Goal: Transaction & Acquisition: Download file/media

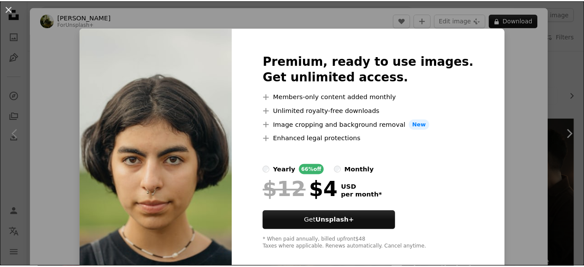
scroll to position [692, 0]
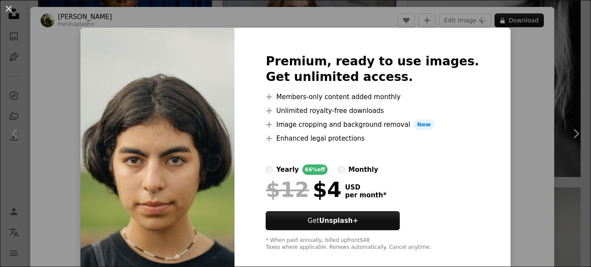
click at [503, 69] on div "An X shape Premium, ready to use images. Get unlimited access. A plus sign Memb…" at bounding box center [295, 133] width 591 height 267
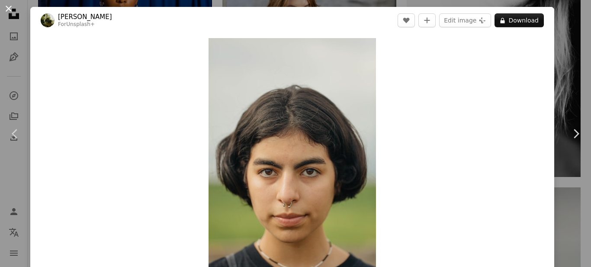
click at [11, 4] on button "An X shape" at bounding box center [8, 8] width 10 height 10
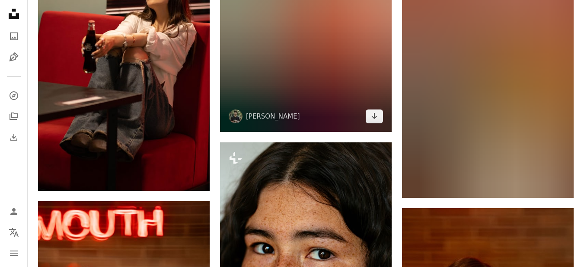
scroll to position [8646, 0]
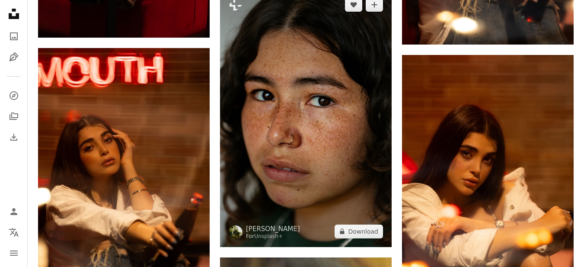
click at [283, 157] on img at bounding box center [306, 118] width 172 height 258
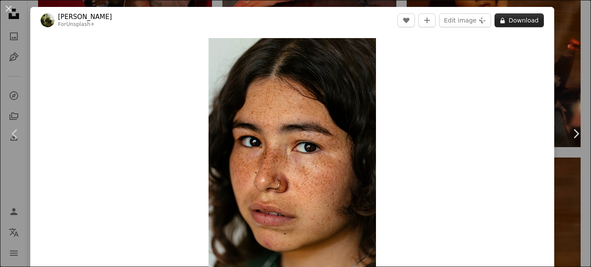
click at [520, 21] on button "A lock Download" at bounding box center [518, 20] width 49 height 14
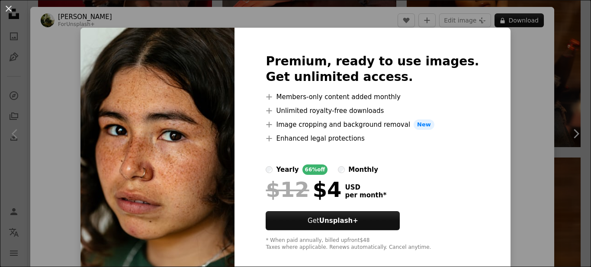
click at [534, 97] on div "An X shape Premium, ready to use images. Get unlimited access. A plus sign Memb…" at bounding box center [295, 133] width 591 height 267
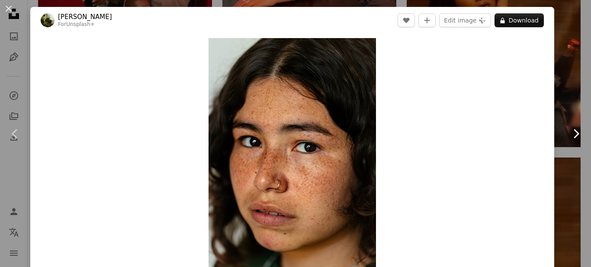
click at [577, 109] on link "Chevron right" at bounding box center [575, 133] width 30 height 83
click at [568, 115] on link "Chevron right" at bounding box center [575, 133] width 30 height 83
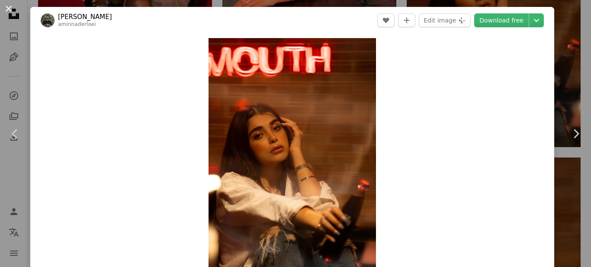
click at [9, 5] on button "An X shape" at bounding box center [8, 8] width 10 height 10
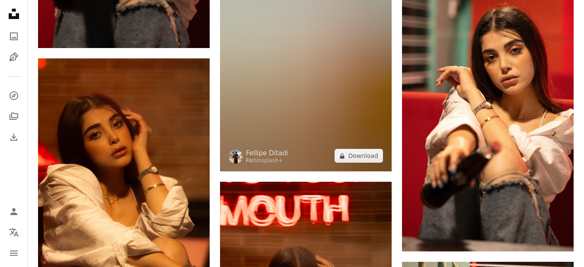
scroll to position [9770, 0]
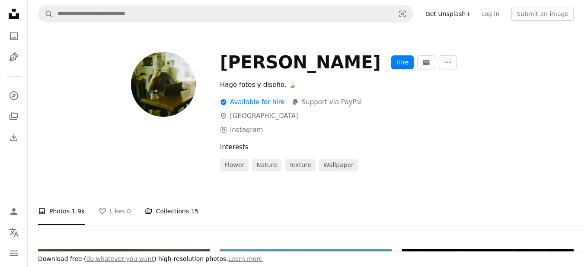
click at [179, 209] on link "A stack of folders Collections 15" at bounding box center [172, 211] width 54 height 28
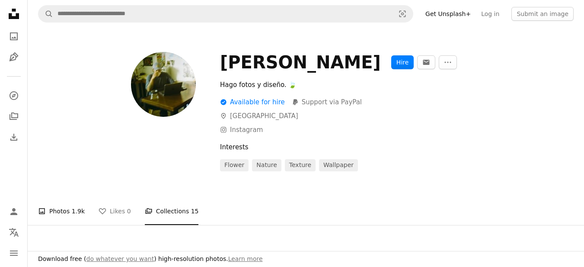
click at [68, 210] on link "A photo Photos 1.9k" at bounding box center [61, 211] width 47 height 28
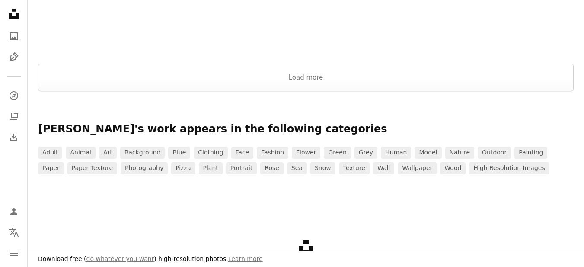
scroll to position [1300, 0]
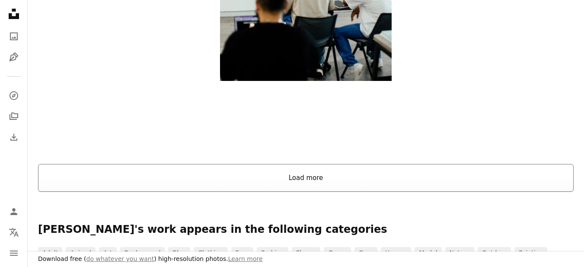
click at [320, 173] on button "Load more" at bounding box center [306, 178] width 536 height 28
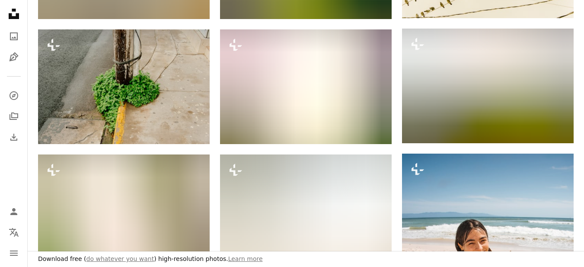
scroll to position [9297, 0]
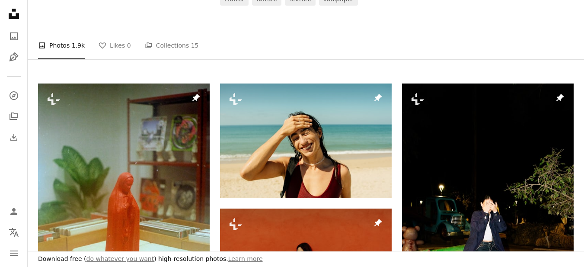
scroll to position [173, 0]
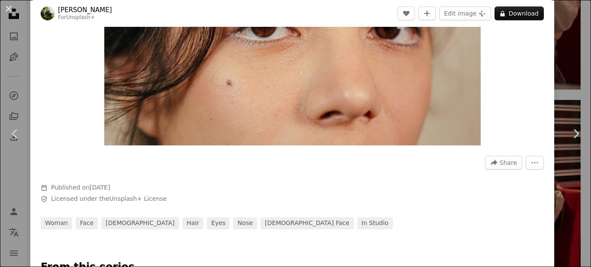
scroll to position [130, 0]
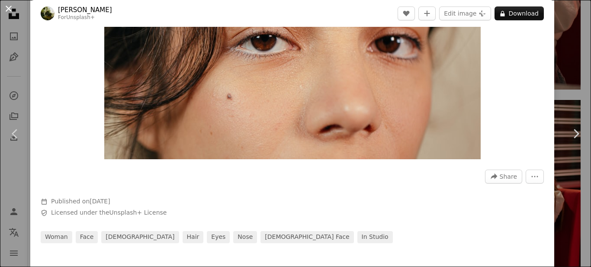
click at [10, 8] on button "An X shape" at bounding box center [8, 8] width 10 height 10
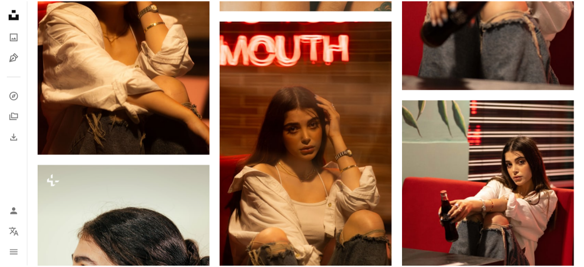
scroll to position [9770, 0]
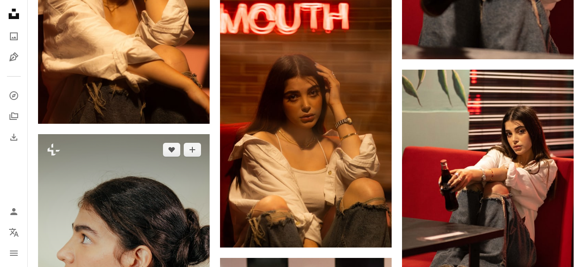
scroll to position [9900, 0]
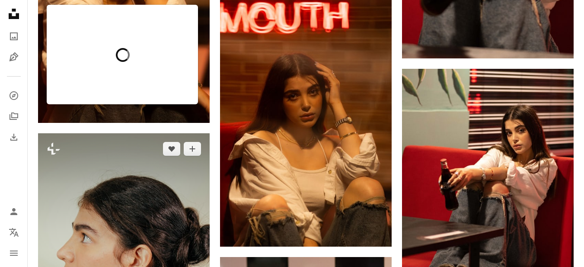
click at [114, 133] on img at bounding box center [124, 262] width 172 height 258
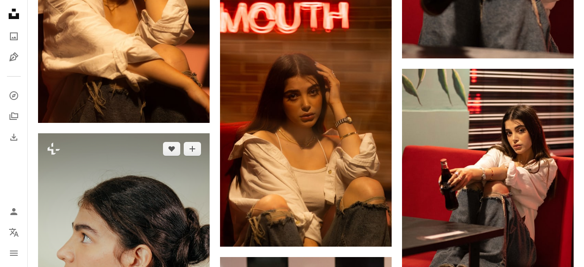
click at [114, 133] on img at bounding box center [124, 262] width 172 height 258
click at [97, 133] on img at bounding box center [124, 262] width 172 height 258
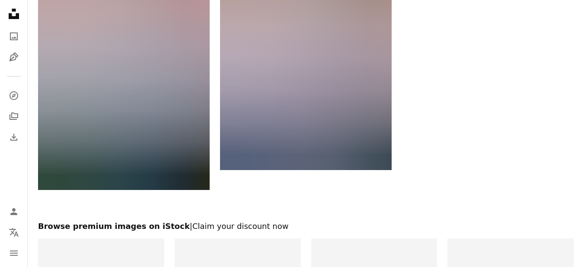
scroll to position [12043, 0]
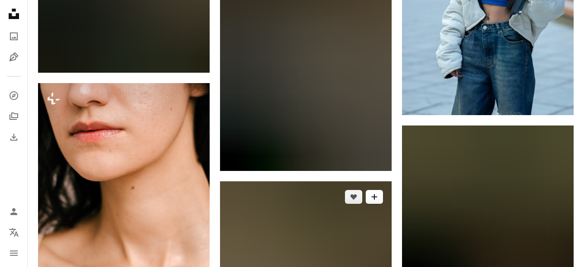
scroll to position [17317, 0]
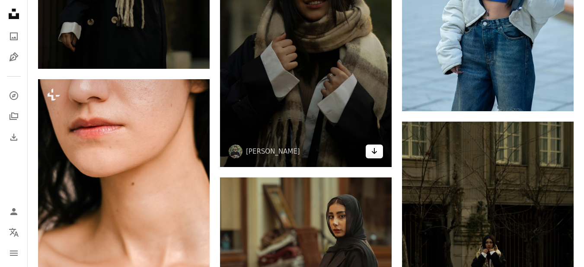
click at [373, 153] on icon "Arrow pointing down" at bounding box center [374, 151] width 7 height 10
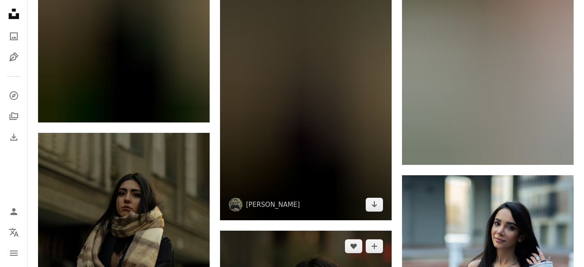
scroll to position [16885, 0]
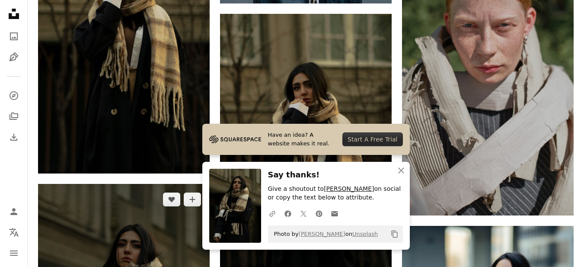
scroll to position [16971, 0]
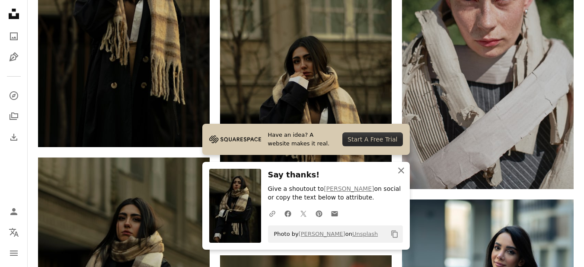
click at [402, 170] on icon "An X shape" at bounding box center [401, 170] width 10 height 10
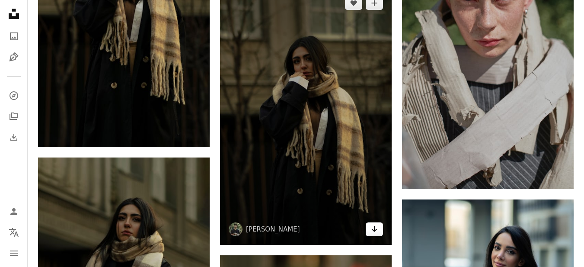
click at [369, 227] on link "Arrow pointing down" at bounding box center [374, 229] width 17 height 14
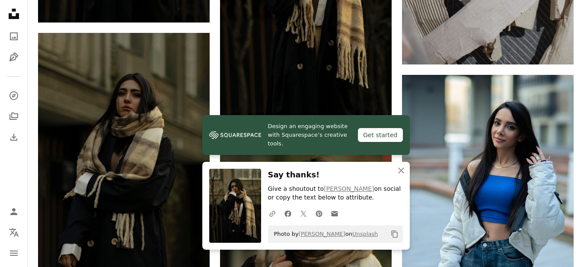
scroll to position [17101, 0]
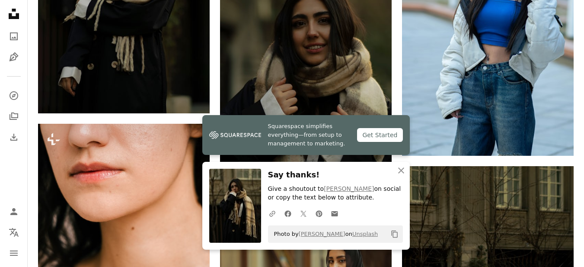
scroll to position [17274, 0]
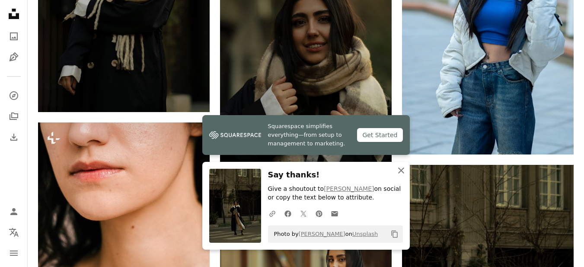
click at [401, 171] on icon "button" at bounding box center [401, 170] width 6 height 6
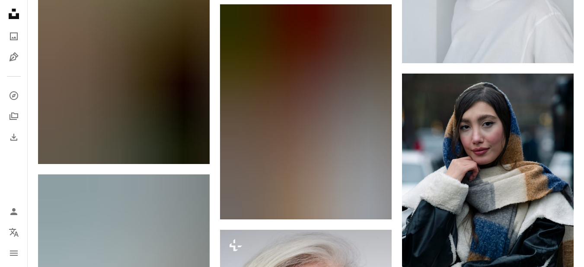
scroll to position [17620, 0]
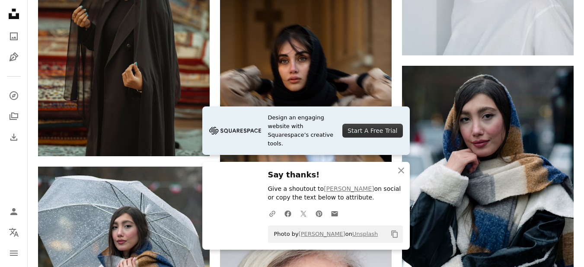
scroll to position [17922, 0]
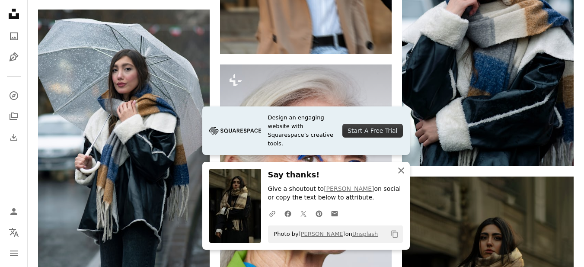
click at [400, 173] on icon "An X shape" at bounding box center [401, 170] width 10 height 10
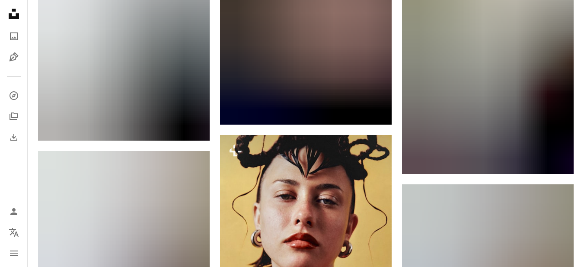
scroll to position [0, 0]
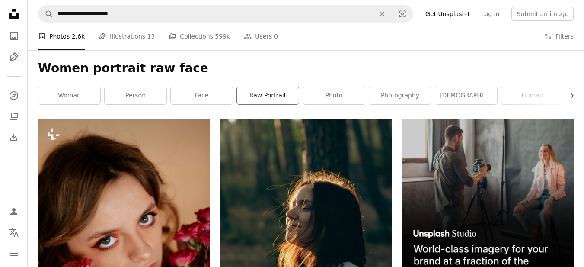
click at [264, 99] on link "raw portrait" at bounding box center [268, 95] width 62 height 17
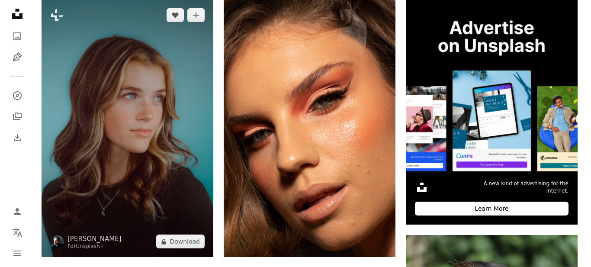
scroll to position [130, 0]
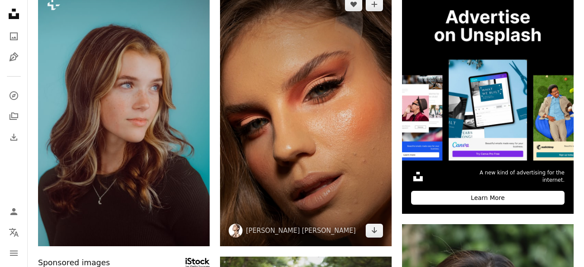
click at [326, 176] on img at bounding box center [306, 118] width 172 height 258
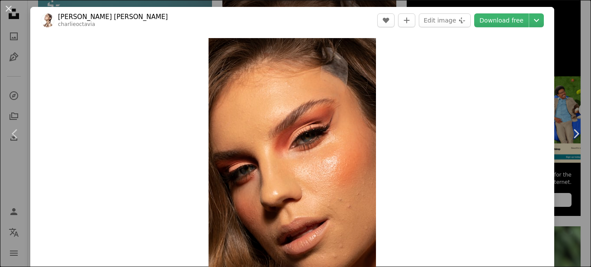
click at [565, 54] on div "An X shape Chevron left Chevron right [PERSON_NAME] [PERSON_NAME] charlieoctavi…" at bounding box center [295, 133] width 591 height 267
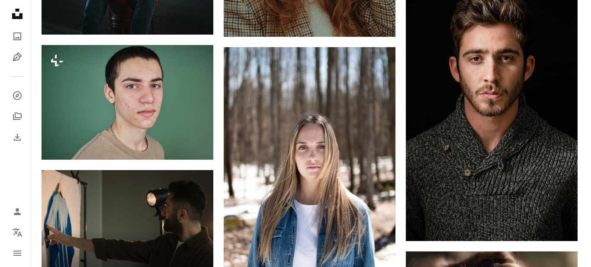
scroll to position [1945, 0]
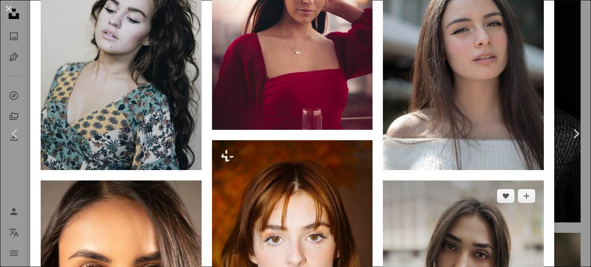
scroll to position [778, 0]
